Goal: Task Accomplishment & Management: Complete application form

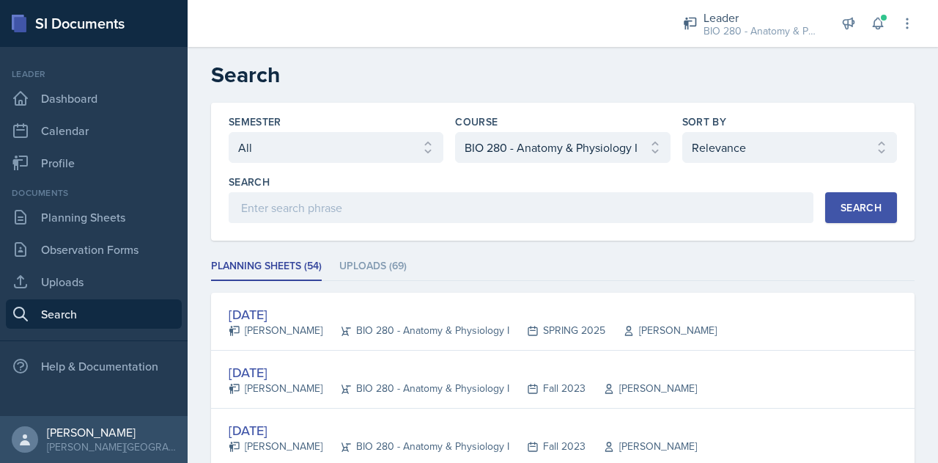
select select "all"
select select "6e5e078d-fba2-4e9b-94c0-75fd26f68b22"
select select "1"
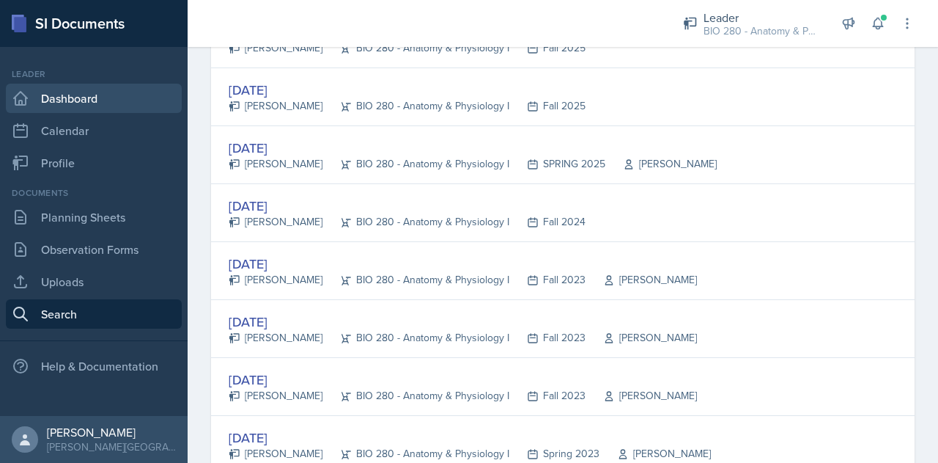
click at [75, 98] on link "Dashboard" at bounding box center [94, 98] width 176 height 29
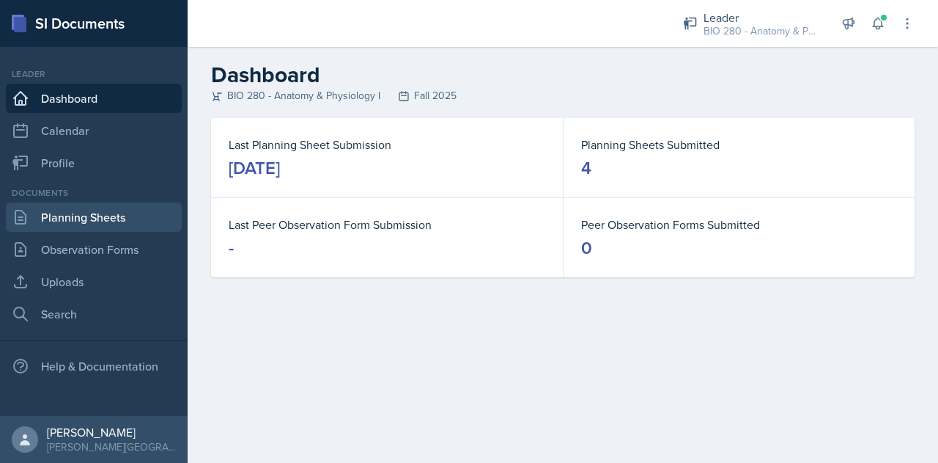
click at [60, 221] on link "Planning Sheets" at bounding box center [94, 216] width 176 height 29
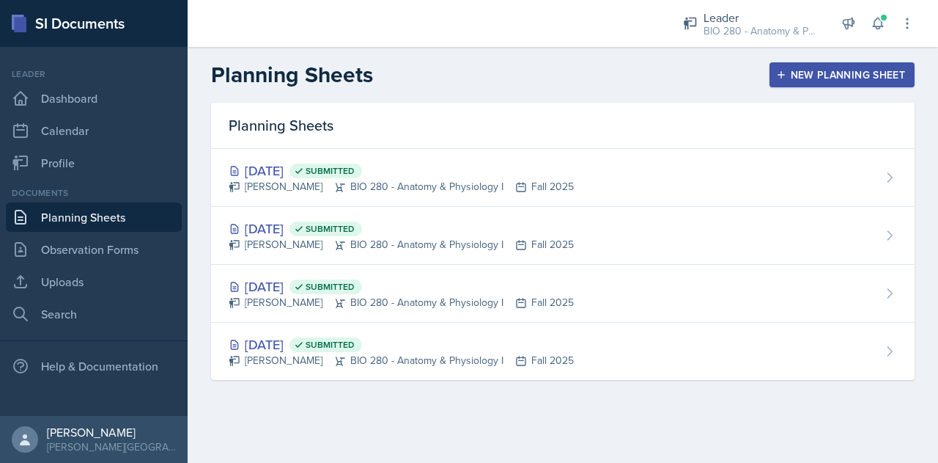
click at [842, 54] on header "Planning Sheets New Planning Sheet" at bounding box center [563, 75] width 751 height 56
click at [846, 64] on button "New Planning Sheet" at bounding box center [842, 74] width 145 height 25
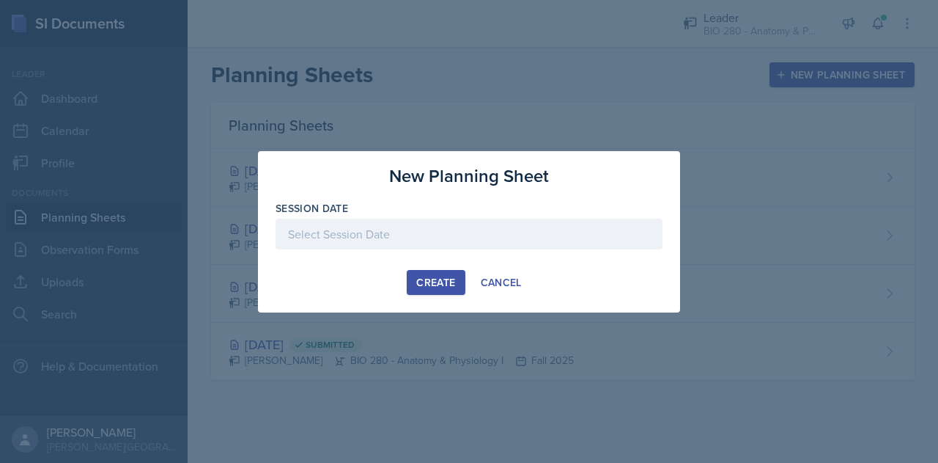
click at [484, 263] on div at bounding box center [469, 256] width 387 height 15
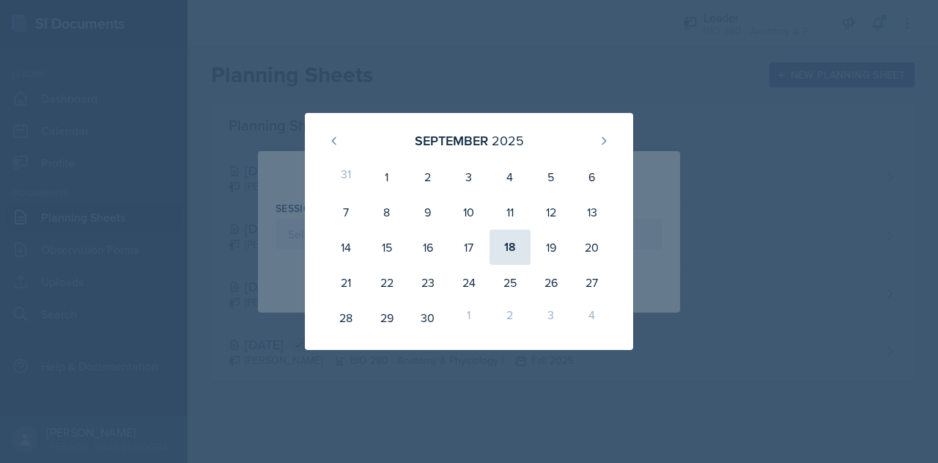
click at [516, 247] on div "18" at bounding box center [510, 246] width 41 height 35
type input "[DATE]"
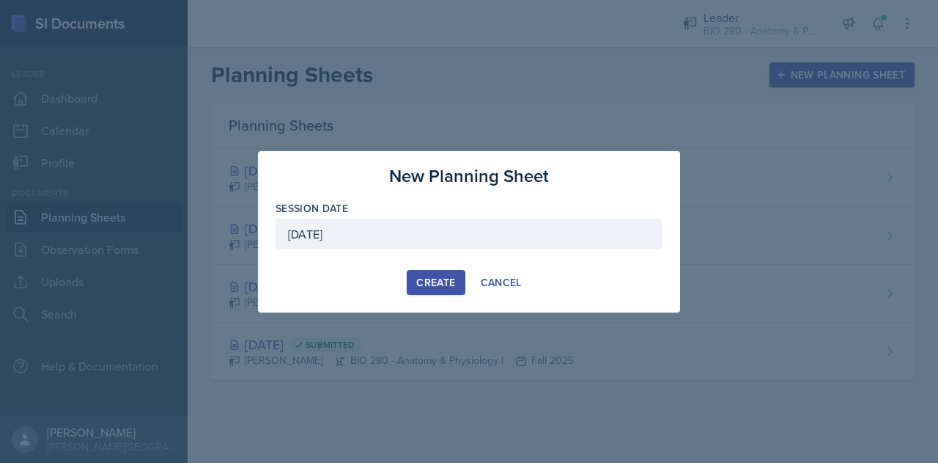
click at [435, 290] on button "Create" at bounding box center [436, 282] width 58 height 25
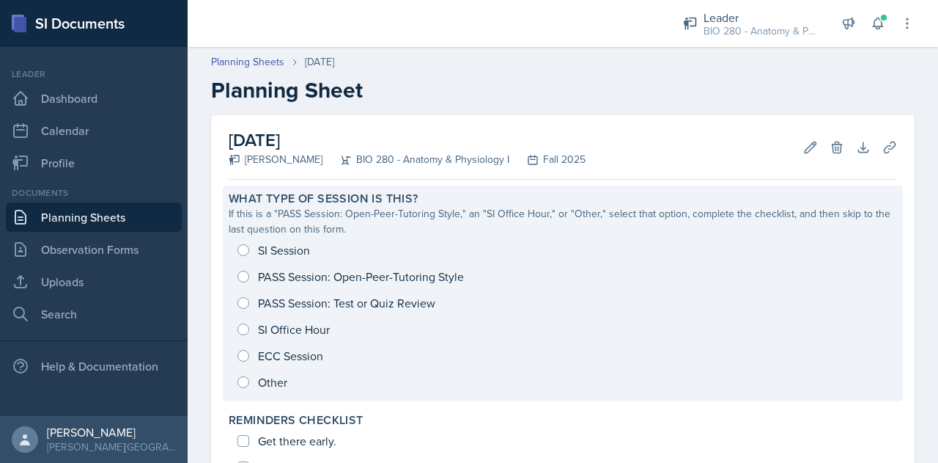
click at [261, 249] on div "SI Session PASS Session: Open-Peer-Tutoring Style PASS Session: Test or Quiz Re…" at bounding box center [563, 316] width 668 height 158
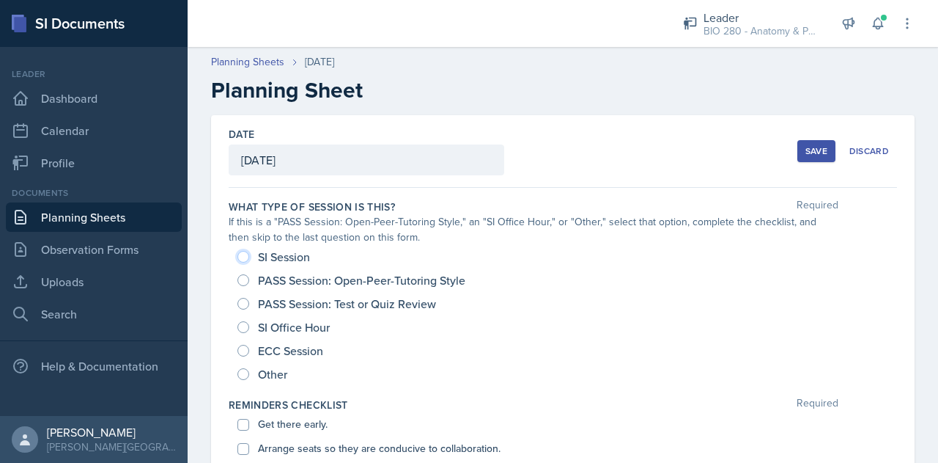
click at [243, 259] on input "SI Session" at bounding box center [243, 257] width 12 height 12
radio input "true"
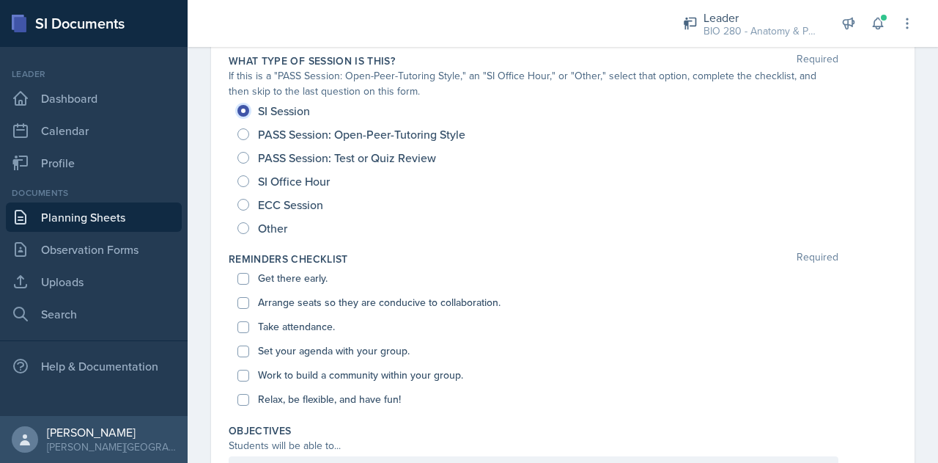
scroll to position [147, 0]
click at [240, 277] on input "Get there early." at bounding box center [243, 278] width 12 height 12
checkbox input "true"
click at [245, 298] on input "Arrange seats so they are conducive to collaboration." at bounding box center [243, 302] width 12 height 12
checkbox input "true"
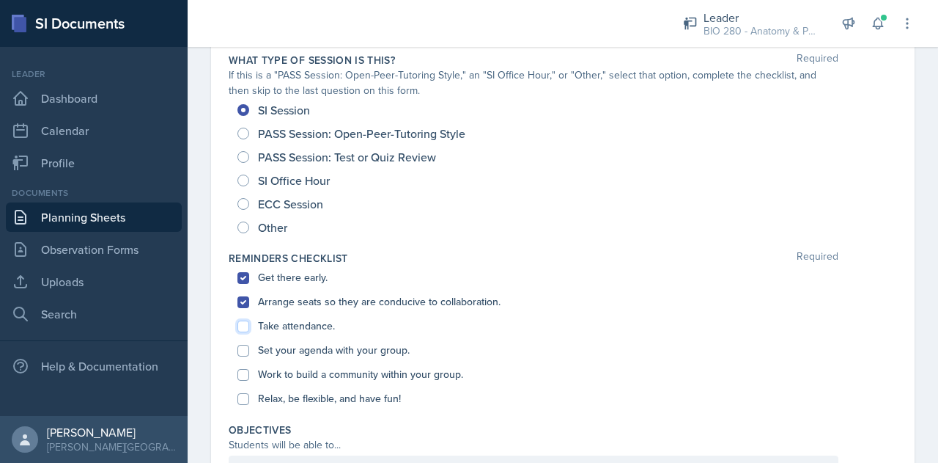
click at [242, 328] on input "Take attendance." at bounding box center [243, 326] width 12 height 12
checkbox input "true"
click at [241, 353] on input "Set your agenda with your group." at bounding box center [243, 350] width 12 height 12
checkbox input "true"
click at [244, 378] on input "Work to build a community within your group." at bounding box center [243, 375] width 12 height 12
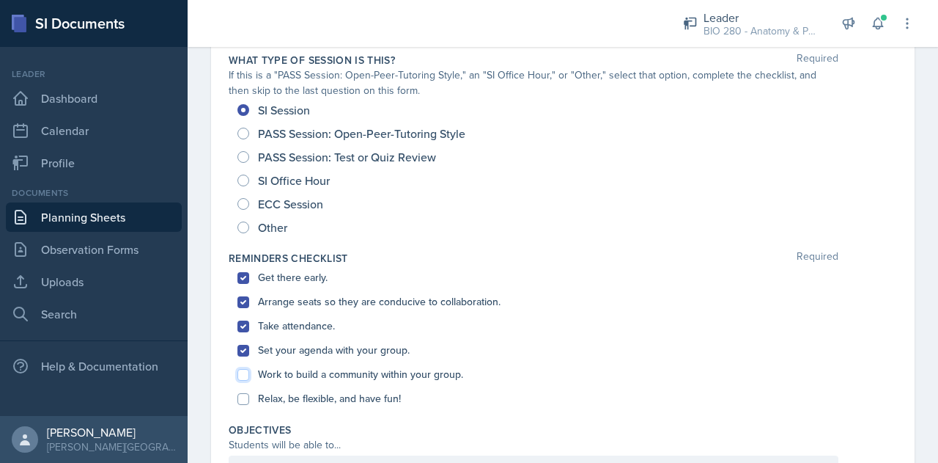
checkbox input "true"
click at [243, 395] on input "Relax, be flexible, and have fun!" at bounding box center [243, 399] width 12 height 12
checkbox input "true"
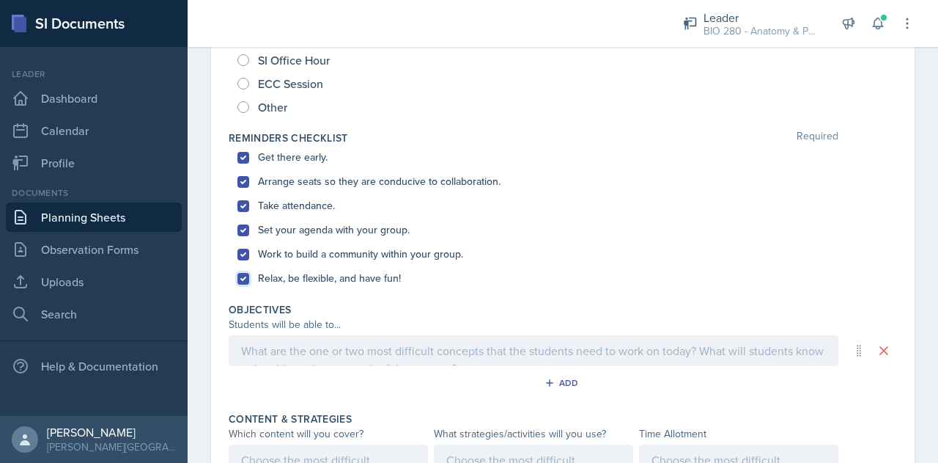
scroll to position [274, 0]
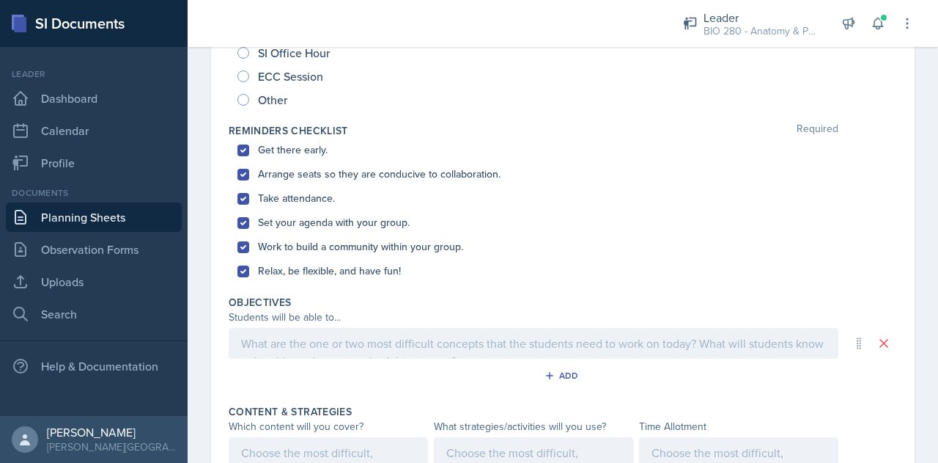
click at [328, 353] on div at bounding box center [534, 343] width 610 height 31
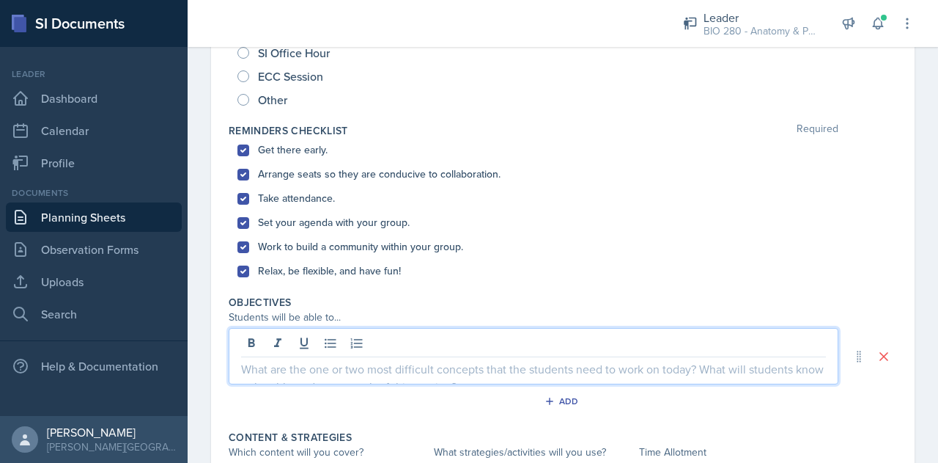
scroll to position [299, 0]
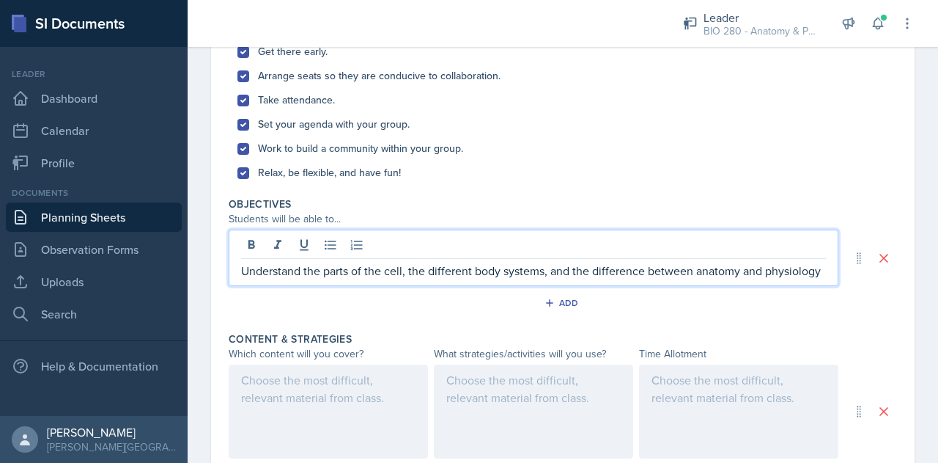
click at [320, 414] on div at bounding box center [328, 411] width 199 height 94
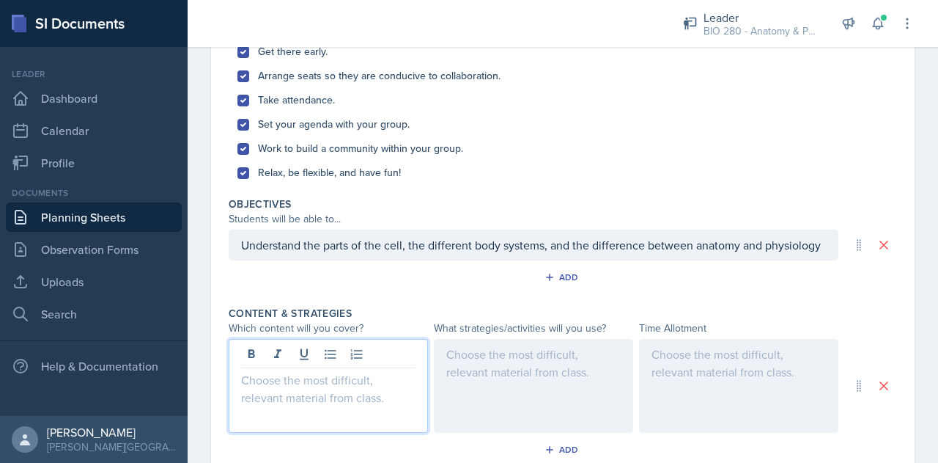
scroll to position [398, 0]
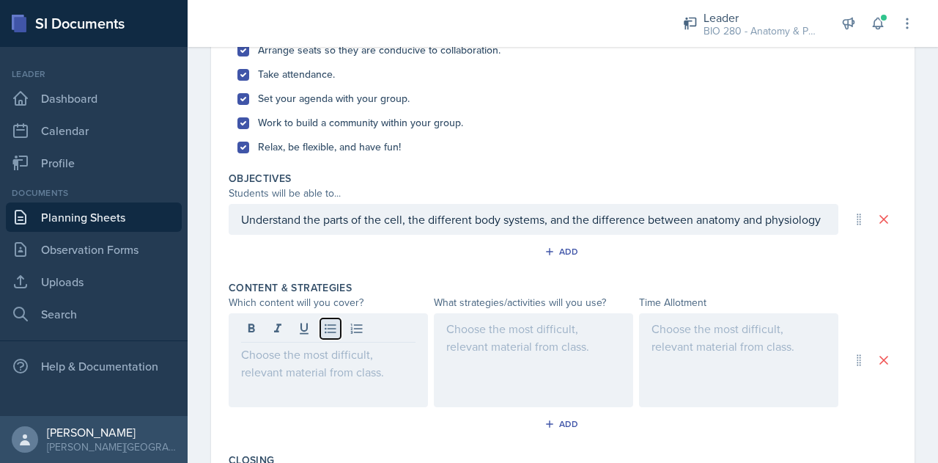
click at [332, 336] on icon at bounding box center [330, 328] width 15 height 15
click at [328, 381] on div at bounding box center [328, 360] width 199 height 94
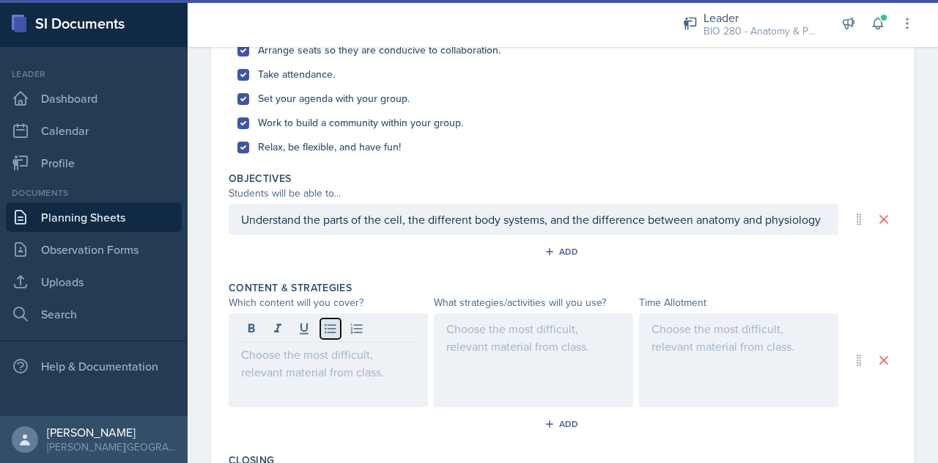
click at [325, 334] on icon at bounding box center [330, 329] width 11 height 10
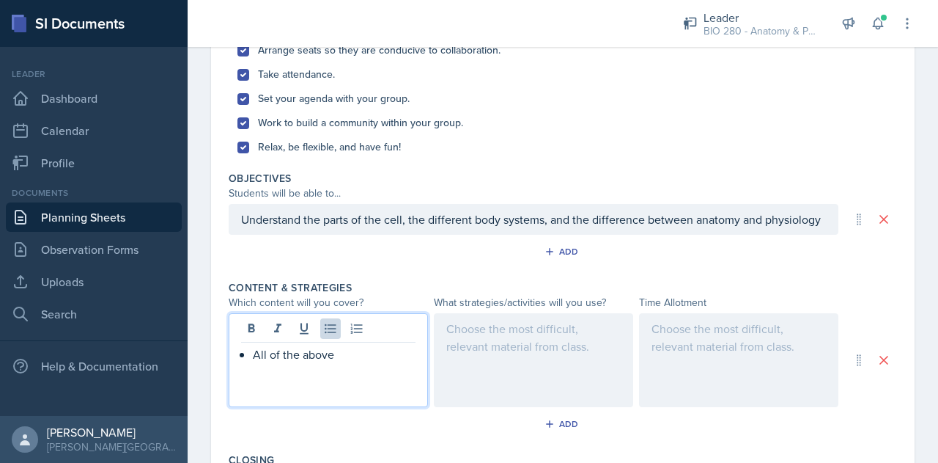
click at [336, 363] on p "All of the above" at bounding box center [334, 354] width 163 height 18
drag, startPoint x: 336, startPoint y: 369, endPoint x: 284, endPoint y: 355, distance: 54.8
click at [284, 355] on div "All of the above" at bounding box center [328, 360] width 199 height 94
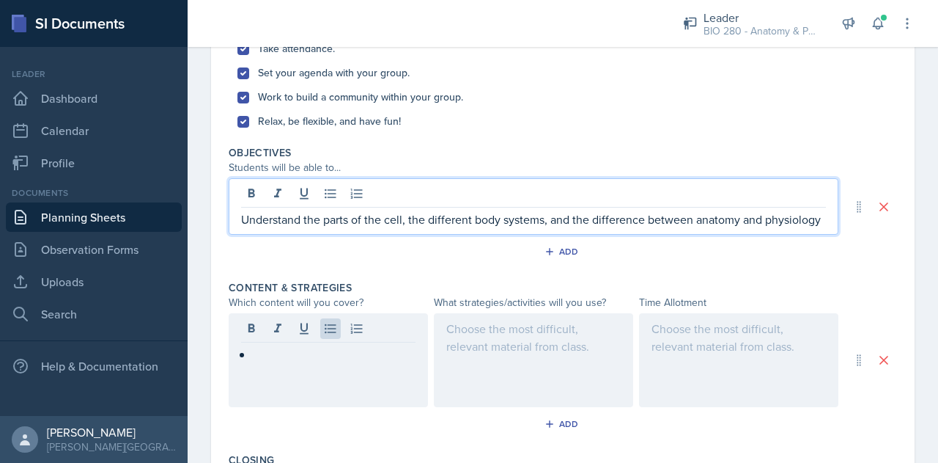
click at [324, 221] on p "Understand the parts of the cell, the different body systems, and the differenc…" at bounding box center [533, 219] width 585 height 18
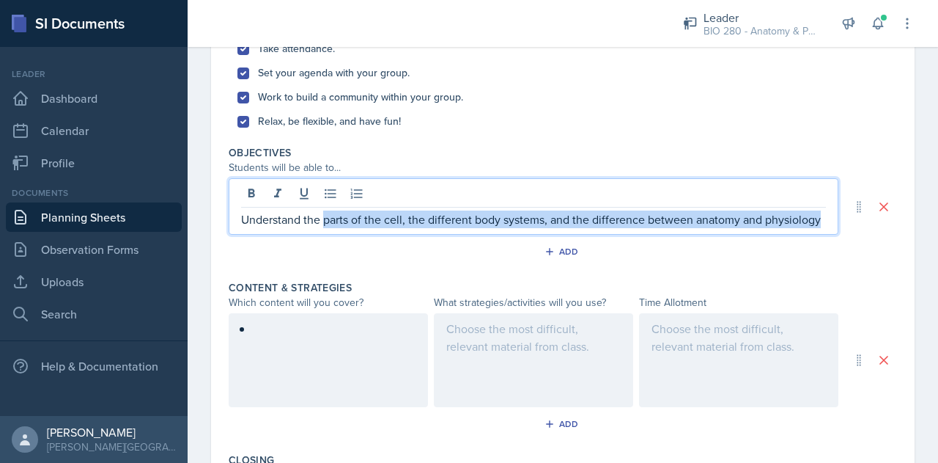
drag, startPoint x: 324, startPoint y: 221, endPoint x: 331, endPoint y: 232, distance: 12.8
click at [331, 228] on p "Understand the parts of the cell, the different body systems, and the differenc…" at bounding box center [533, 219] width 585 height 18
copy p "parts of the cell, the different body systems, and the difference between anato…"
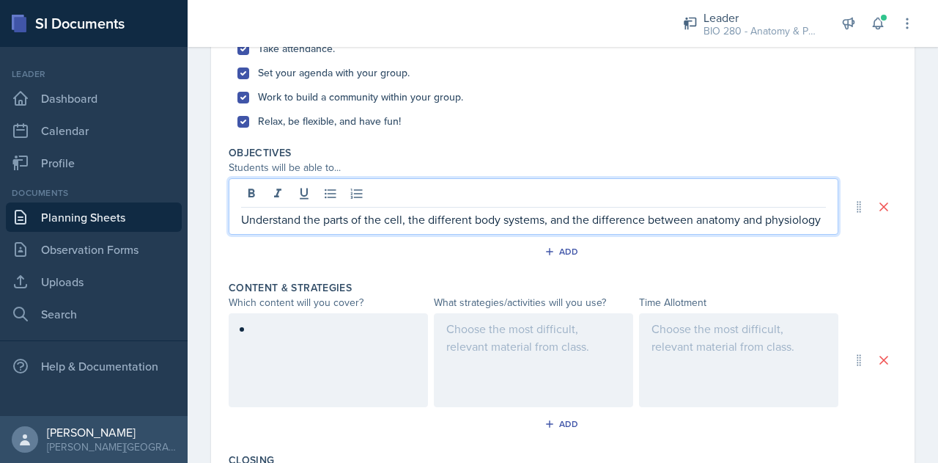
click at [292, 364] on div at bounding box center [328, 360] width 199 height 94
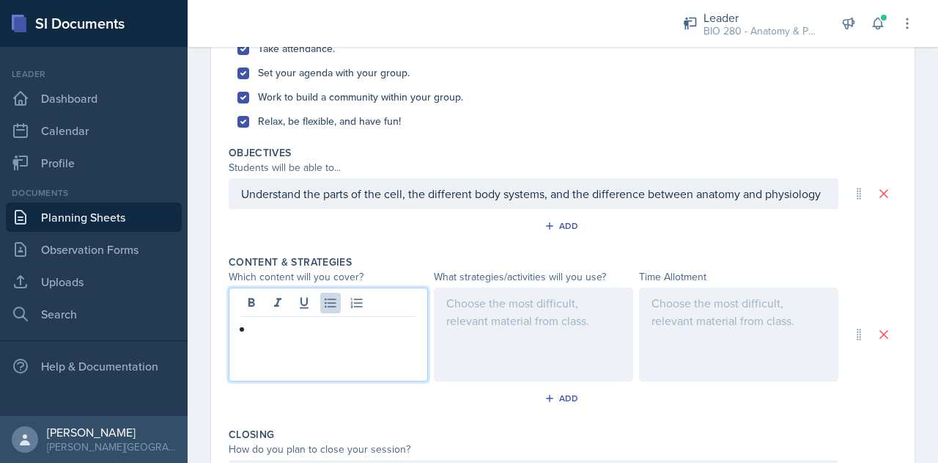
scroll to position [449, 0]
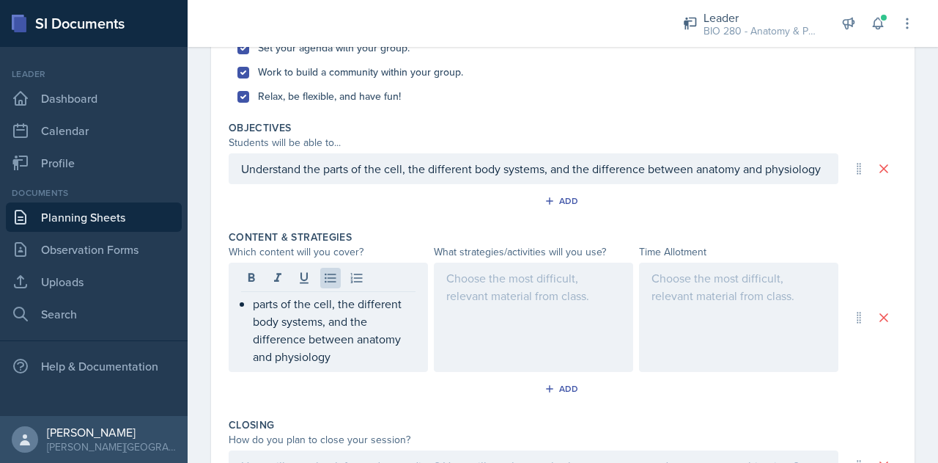
click at [452, 331] on div at bounding box center [533, 316] width 199 height 109
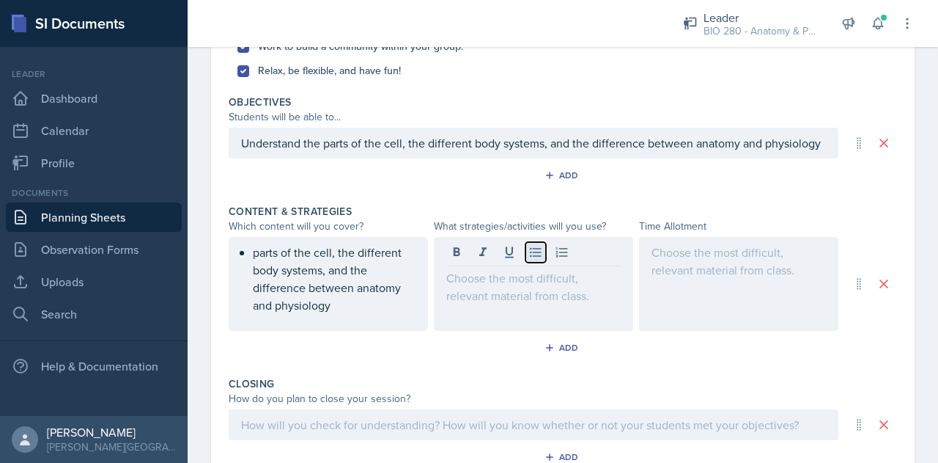
click at [535, 259] on icon at bounding box center [535, 252] width 15 height 15
click at [682, 276] on div at bounding box center [738, 284] width 199 height 94
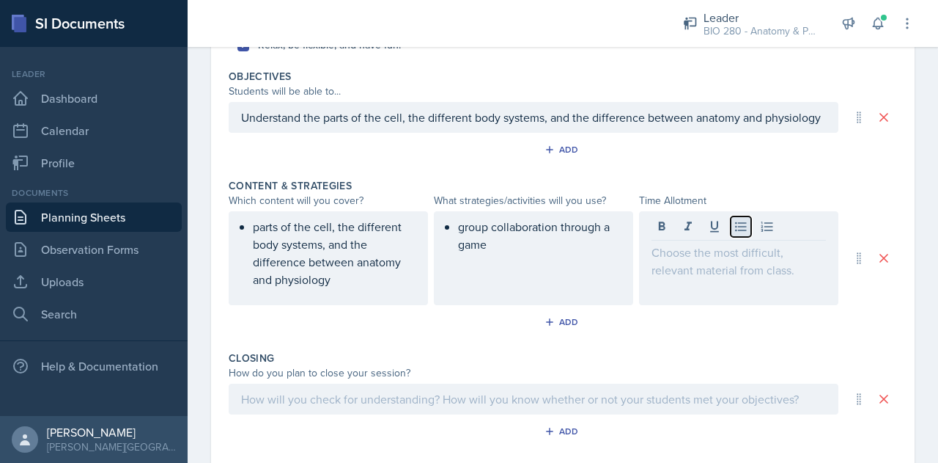
click at [737, 234] on icon at bounding box center [741, 226] width 15 height 15
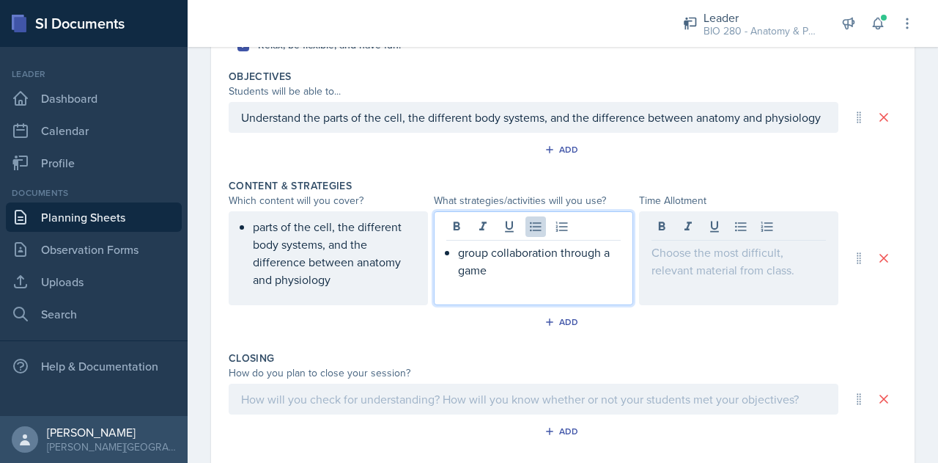
scroll to position [525, 0]
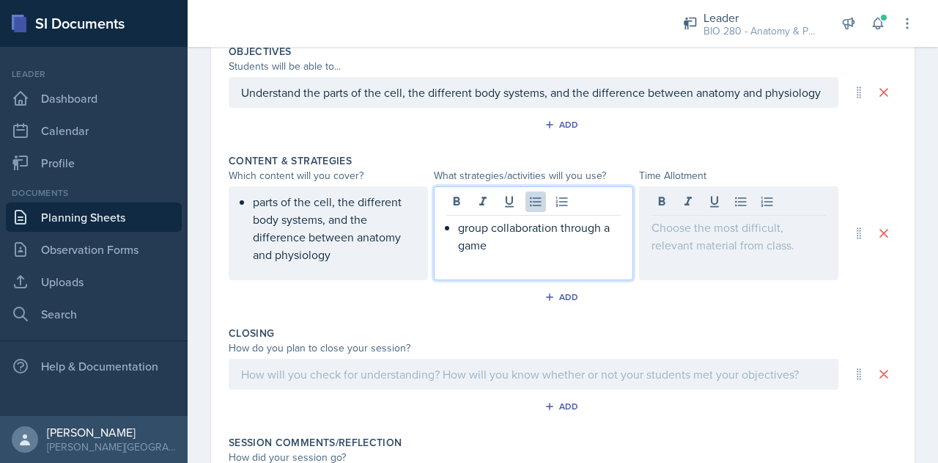
click at [551, 251] on p "group collaboration through a game" at bounding box center [539, 235] width 163 height 35
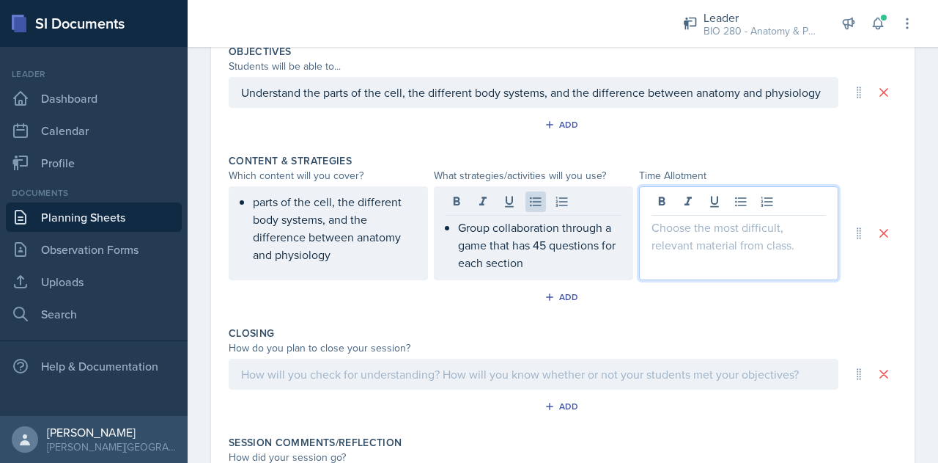
click at [685, 222] on div at bounding box center [738, 233] width 199 height 94
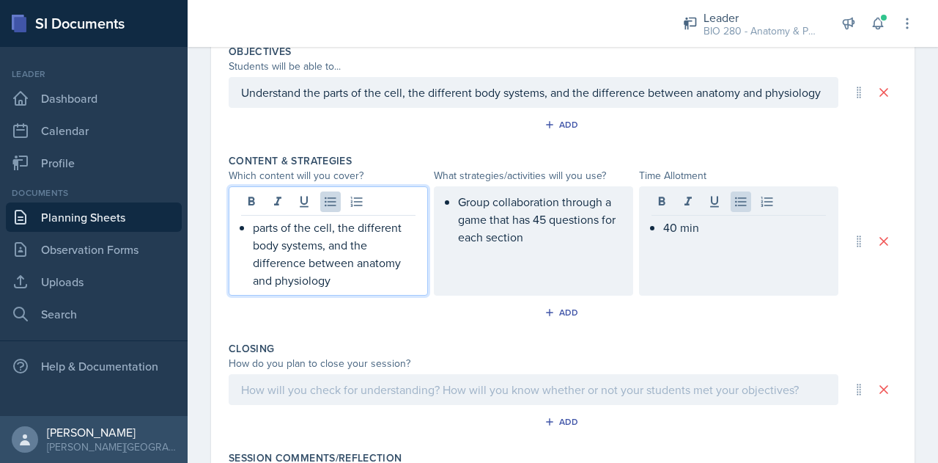
click at [360, 268] on p "parts of the cell, the different body systems, and the difference between anato…" at bounding box center [334, 253] width 163 height 70
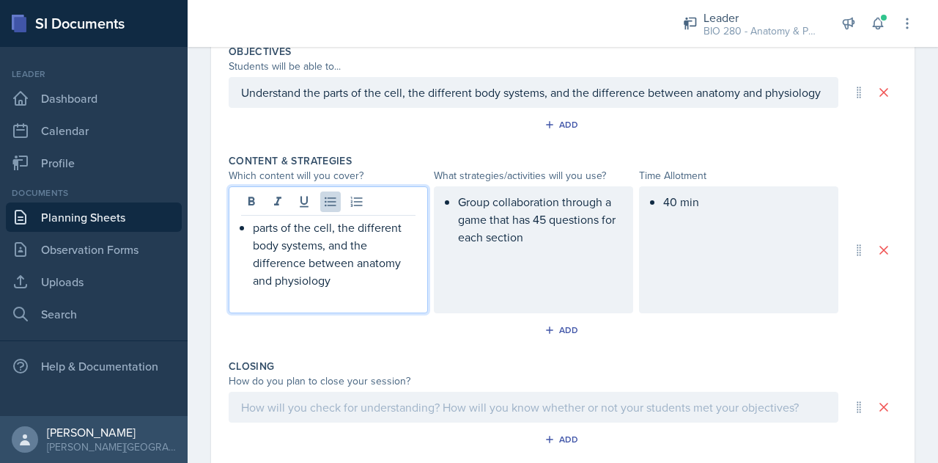
click at [327, 422] on div at bounding box center [534, 406] width 610 height 31
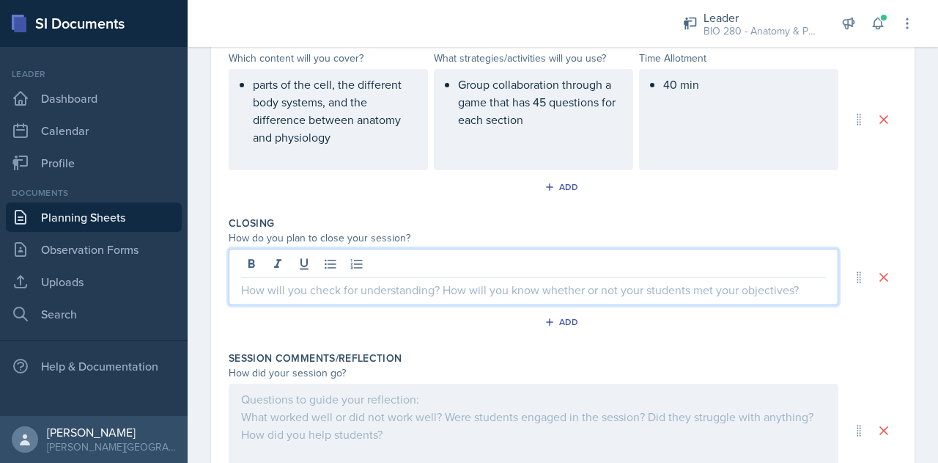
scroll to position [643, 0]
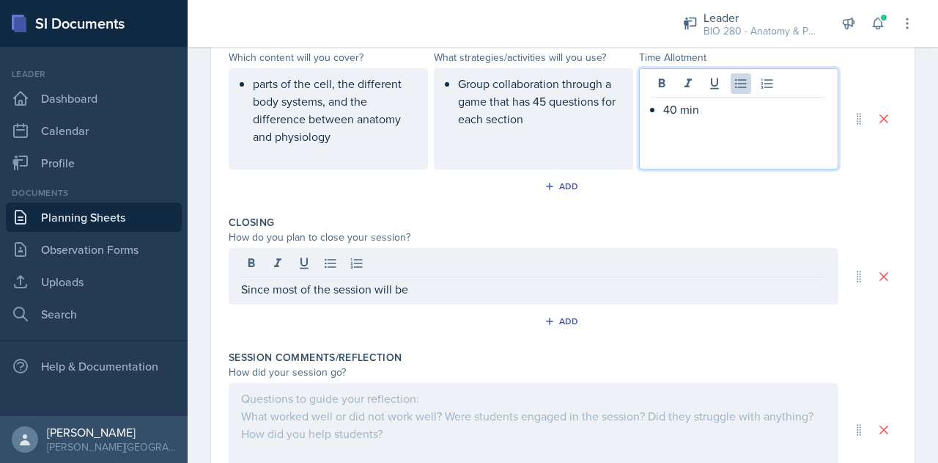
click at [669, 102] on div "40 min" at bounding box center [738, 118] width 199 height 101
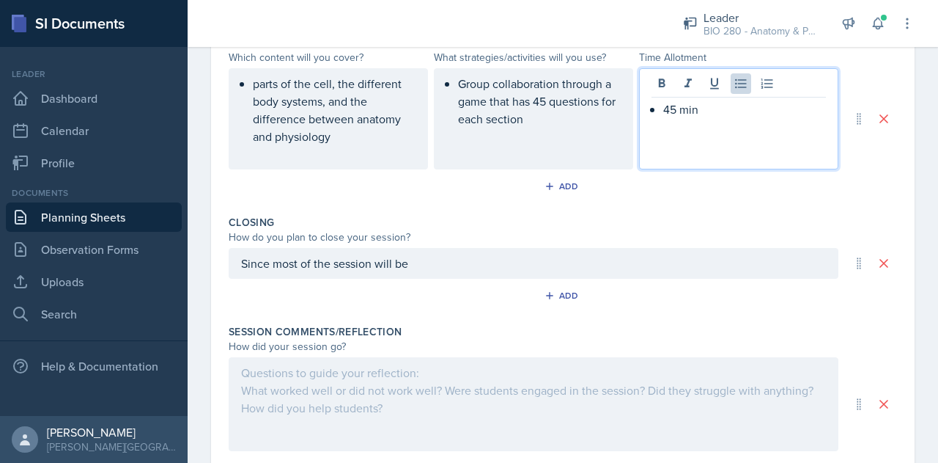
click at [438, 279] on div "Since most of the session will be" at bounding box center [534, 263] width 610 height 31
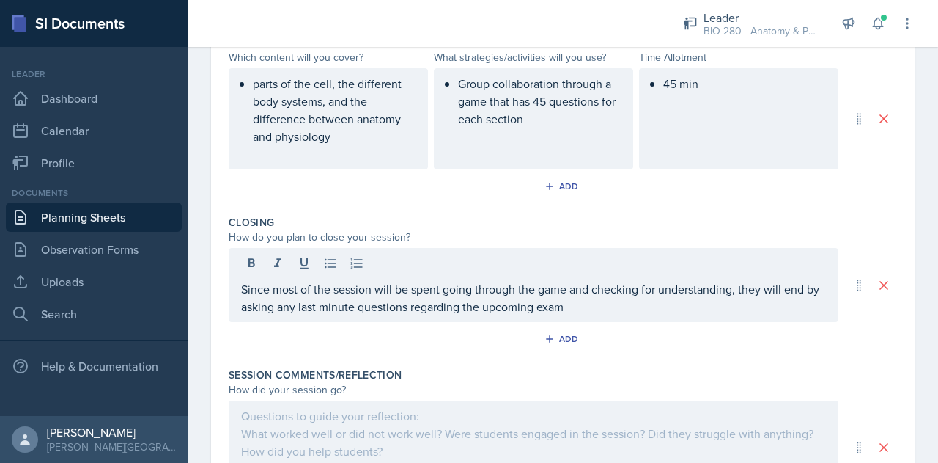
click at [594, 322] on div "Since most of the session will be spent going through the game and checking for…" at bounding box center [534, 285] width 610 height 74
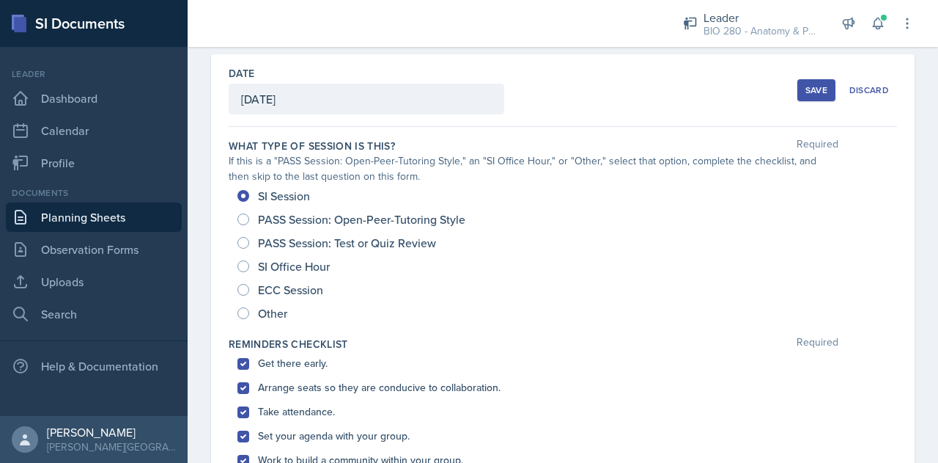
scroll to position [0, 0]
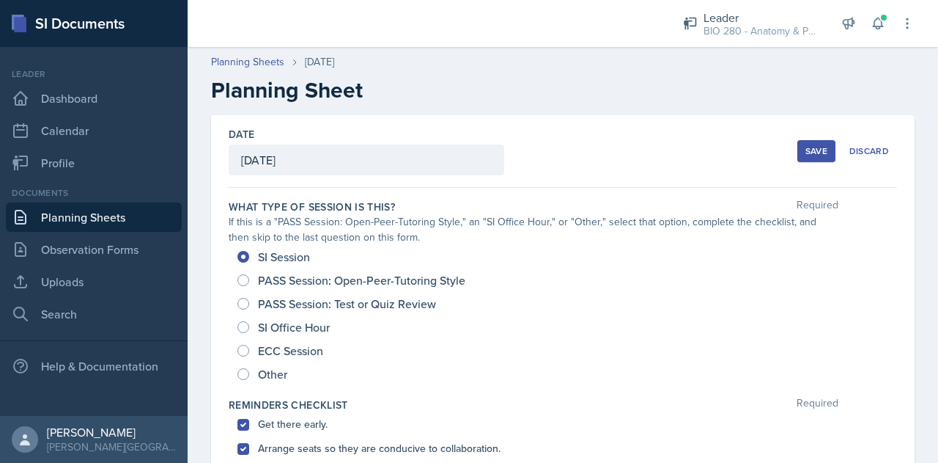
click at [806, 146] on div "Save" at bounding box center [817, 151] width 22 height 12
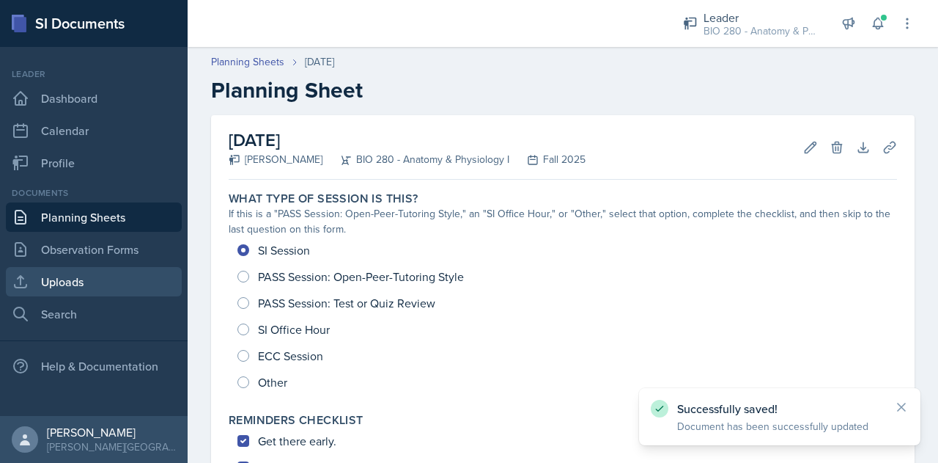
click at [51, 281] on link "Uploads" at bounding box center [94, 281] width 176 height 29
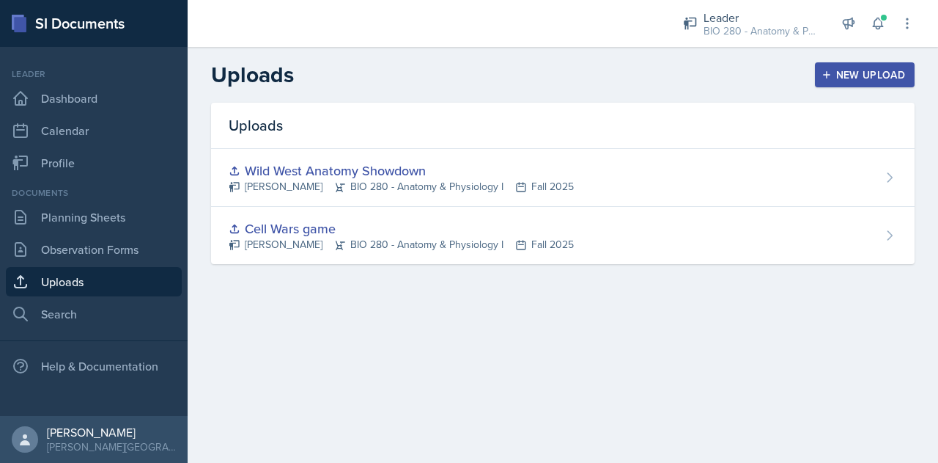
click at [867, 73] on div "New Upload" at bounding box center [865, 75] width 81 height 12
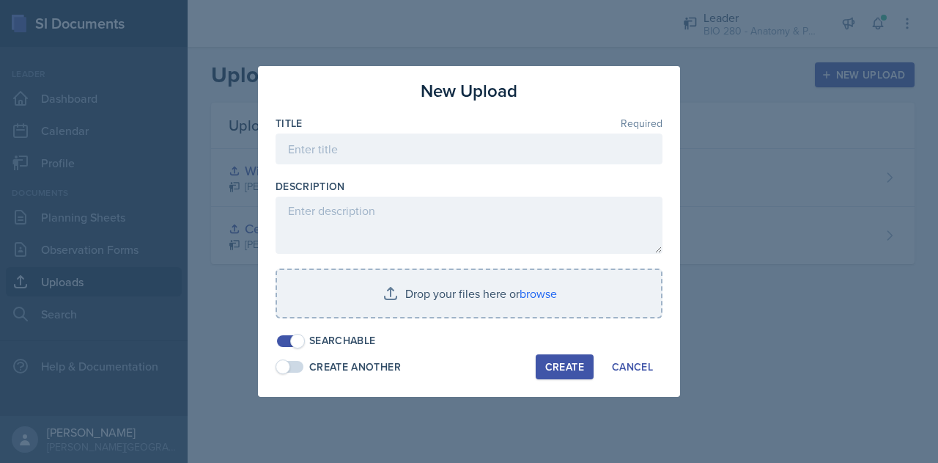
click at [366, 130] on div "Title Required" at bounding box center [469, 123] width 387 height 15
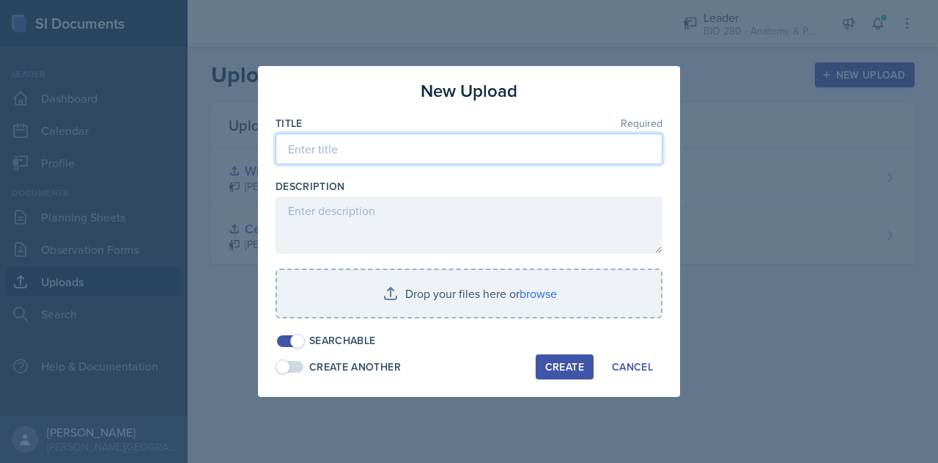
click at [371, 147] on input at bounding box center [469, 148] width 387 height 31
type input "Feud to the Top"
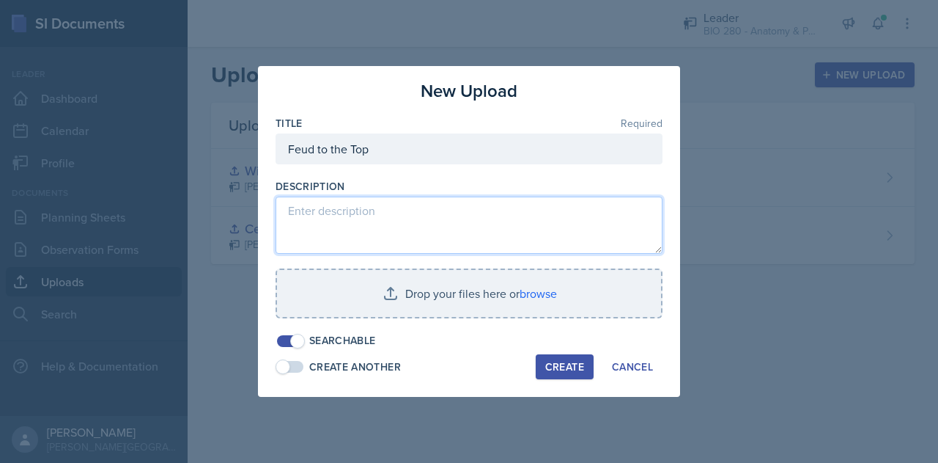
click at [376, 215] on textarea at bounding box center [469, 224] width 387 height 57
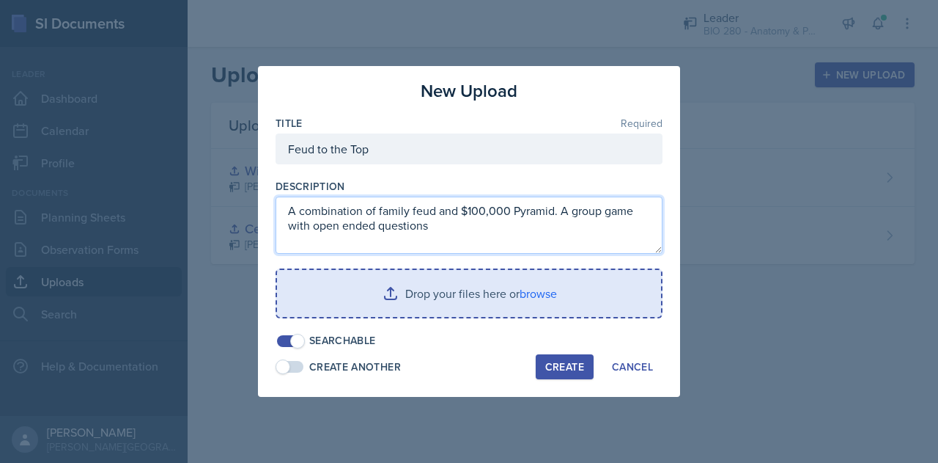
type textarea "A combination of family feud and $100,000 Pyramid. A group game with open ended…"
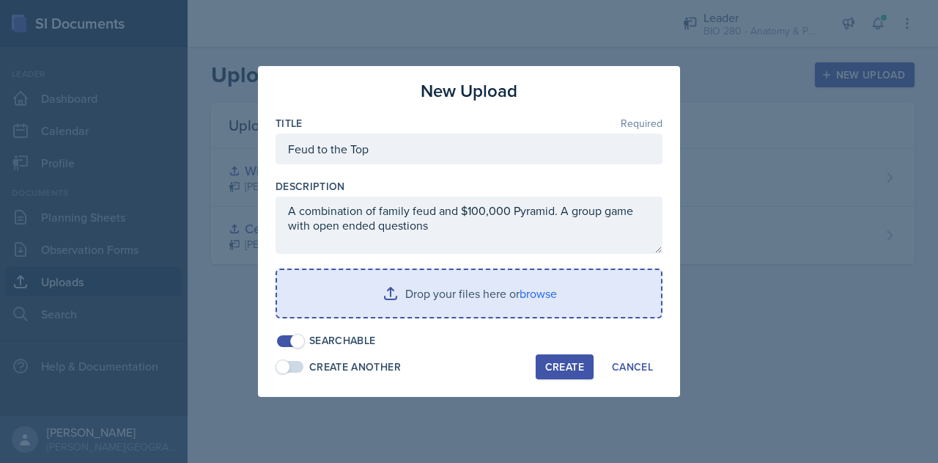
click at [380, 306] on input "file" at bounding box center [469, 293] width 384 height 47
click at [424, 284] on input "file" at bounding box center [469, 293] width 384 height 47
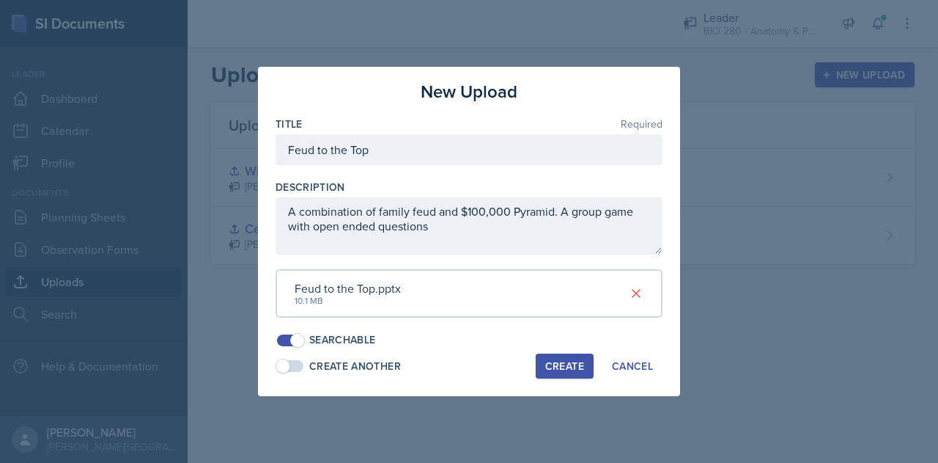
click at [569, 361] on div "Create" at bounding box center [564, 366] width 39 height 12
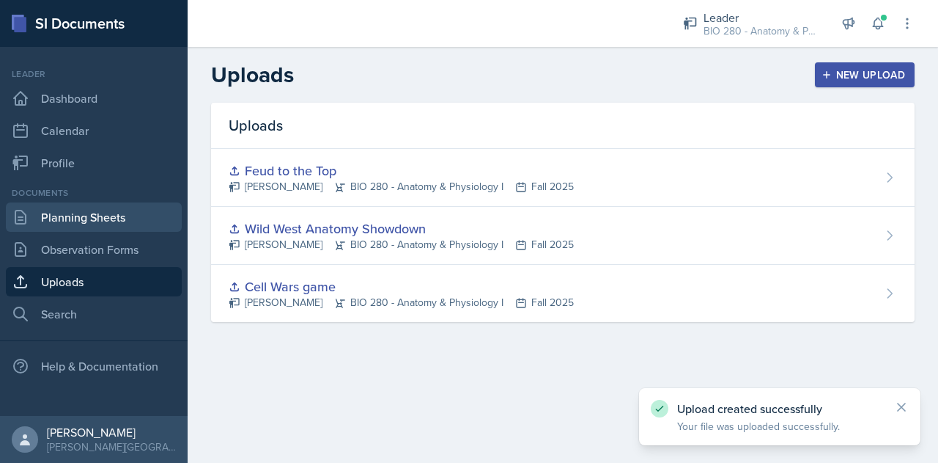
click at [108, 211] on link "Planning Sheets" at bounding box center [94, 216] width 176 height 29
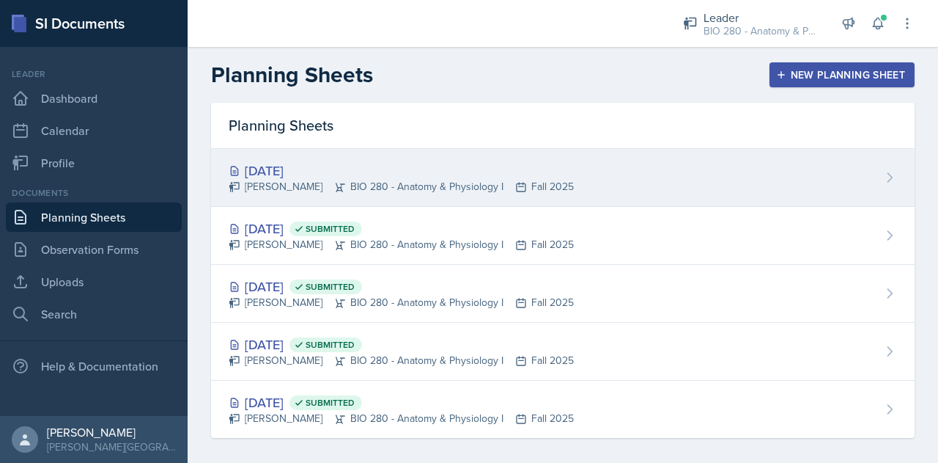
click at [355, 168] on div "[DATE]" at bounding box center [401, 171] width 345 height 20
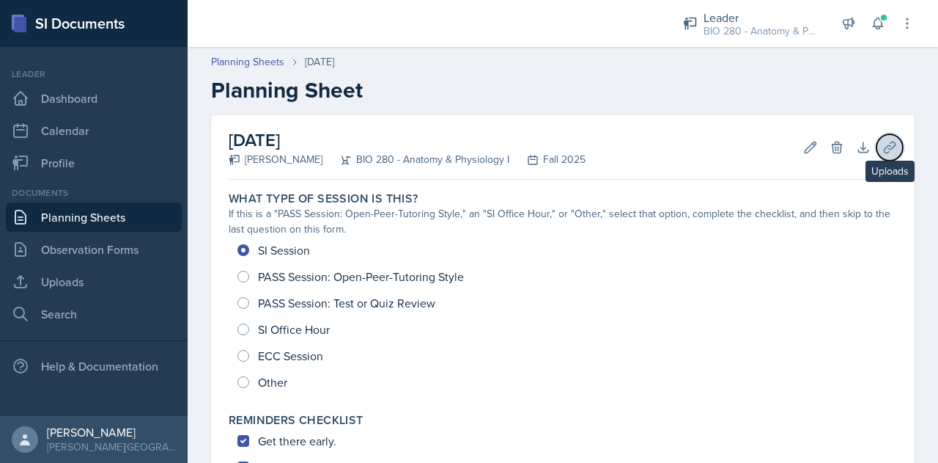
click at [877, 141] on button "Uploads" at bounding box center [890, 147] width 26 height 26
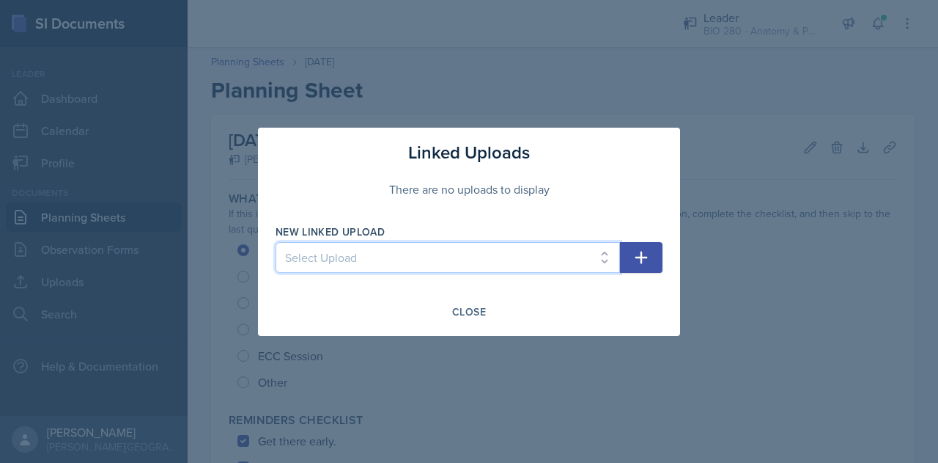
click at [591, 264] on select "Select Upload Cell Wars game Wild West Anatomy Showdown Feud to the Top" at bounding box center [448, 257] width 344 height 31
select select "c15340d8-50e1-462b-b9bc-28491de19c0d"
click at [276, 242] on select "Select Upload Cell Wars game Wild West Anatomy Showdown Feud to the Top" at bounding box center [448, 257] width 344 height 31
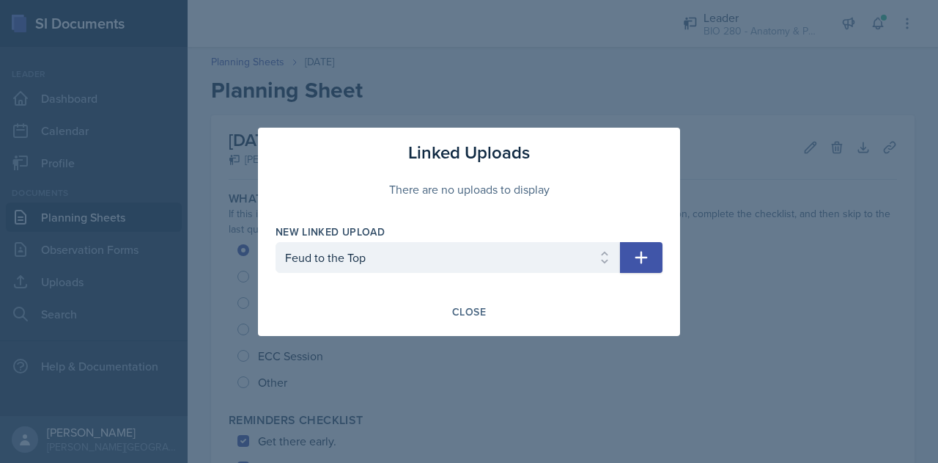
click at [646, 250] on icon "button" at bounding box center [642, 257] width 18 height 18
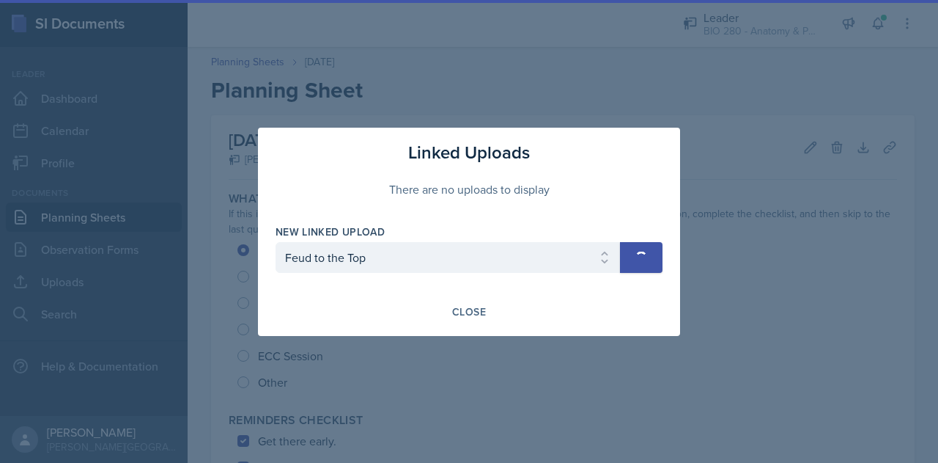
select select
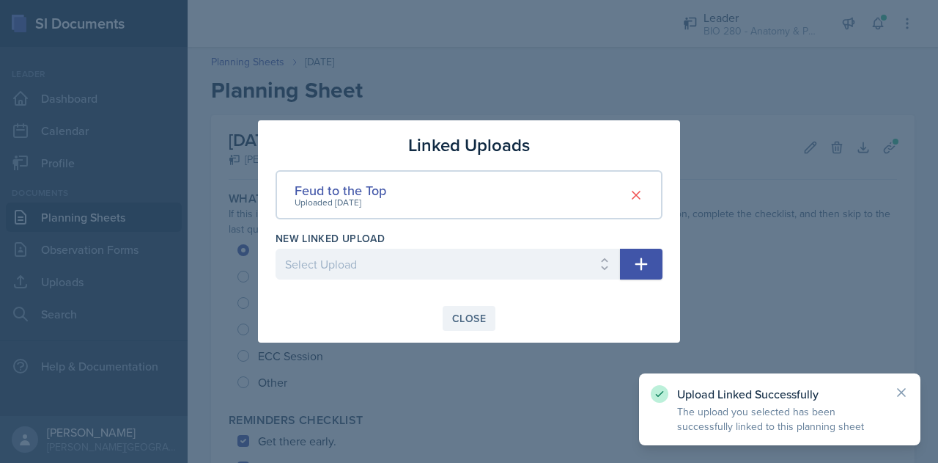
click at [484, 312] on div "Close" at bounding box center [469, 318] width 34 height 12
